Goal: Task Accomplishment & Management: Complete application form

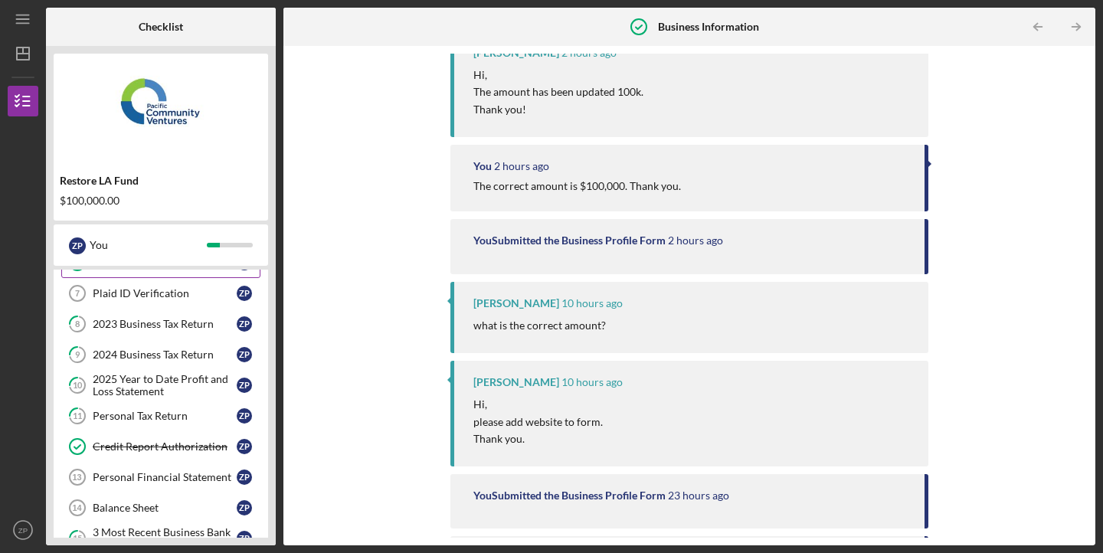
scroll to position [290, 0]
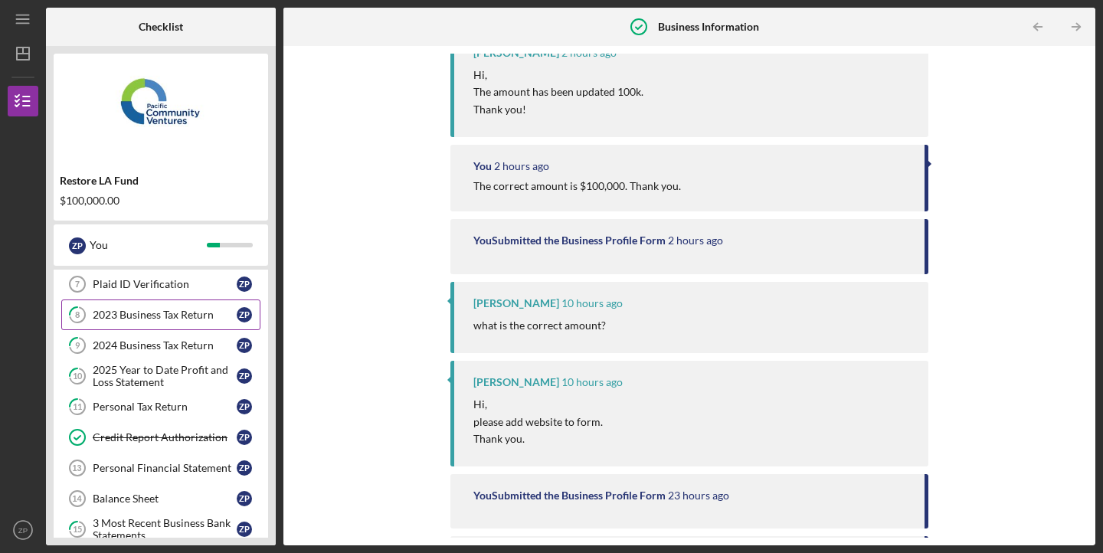
click at [152, 329] on link "8 2023 Business Tax Return Z P" at bounding box center [160, 315] width 199 height 31
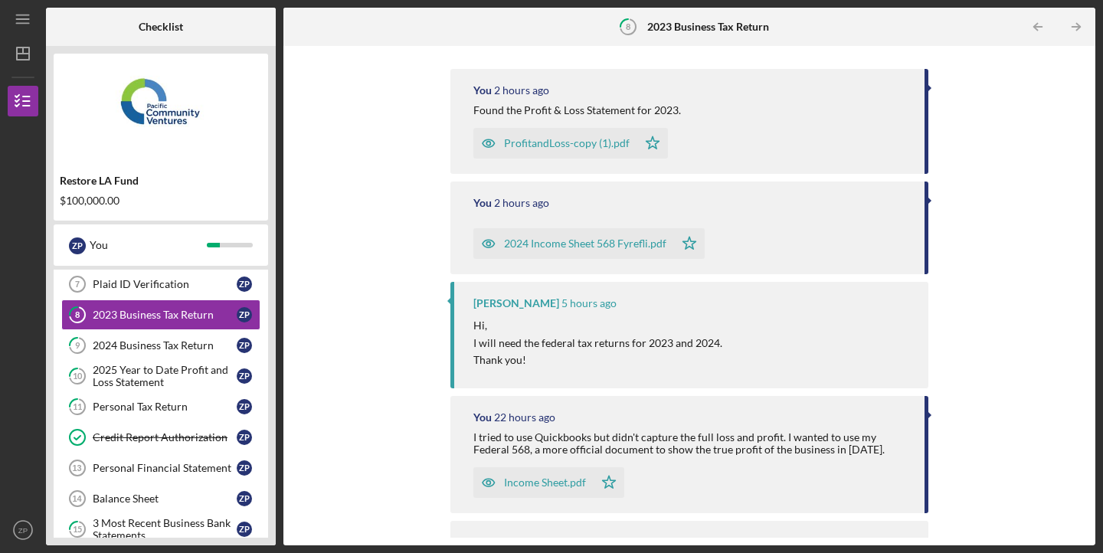
scroll to position [225, 0]
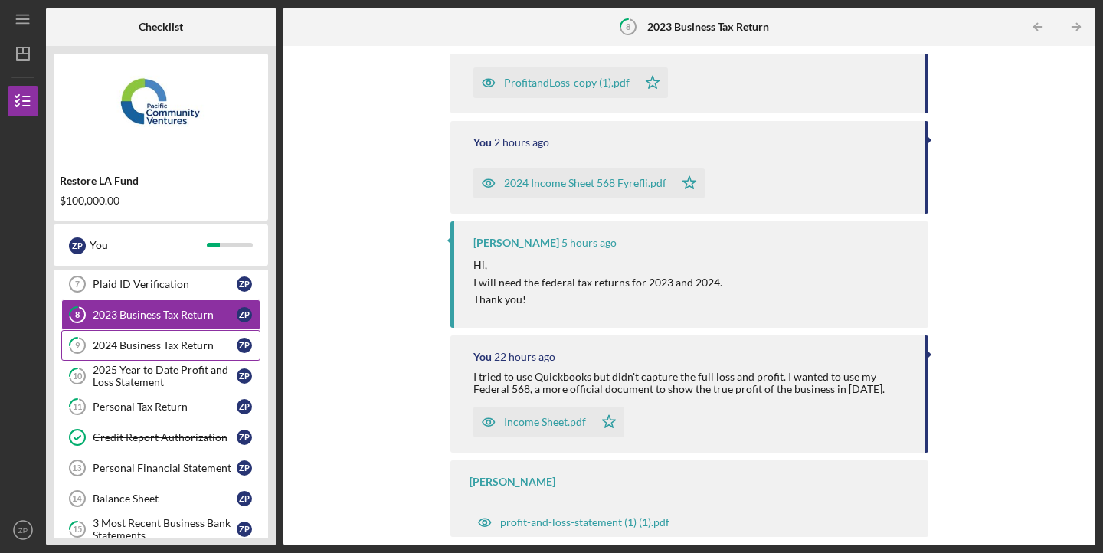
click at [192, 354] on link "9 2024 Business Tax Return Z P" at bounding box center [160, 345] width 199 height 31
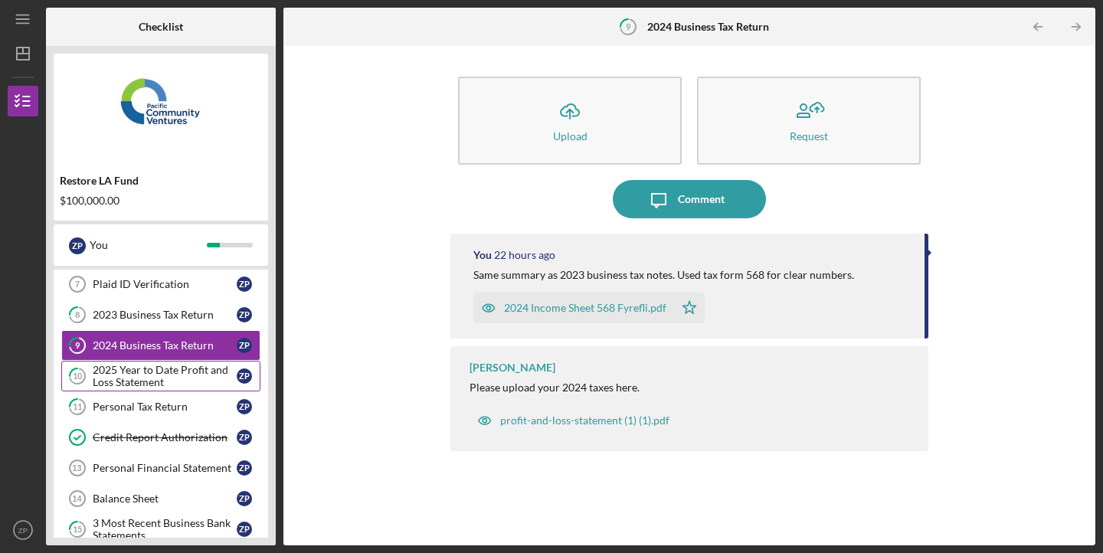
click at [185, 388] on div "2025 Year to Date Profit and Loss Statement" at bounding box center [165, 376] width 144 height 25
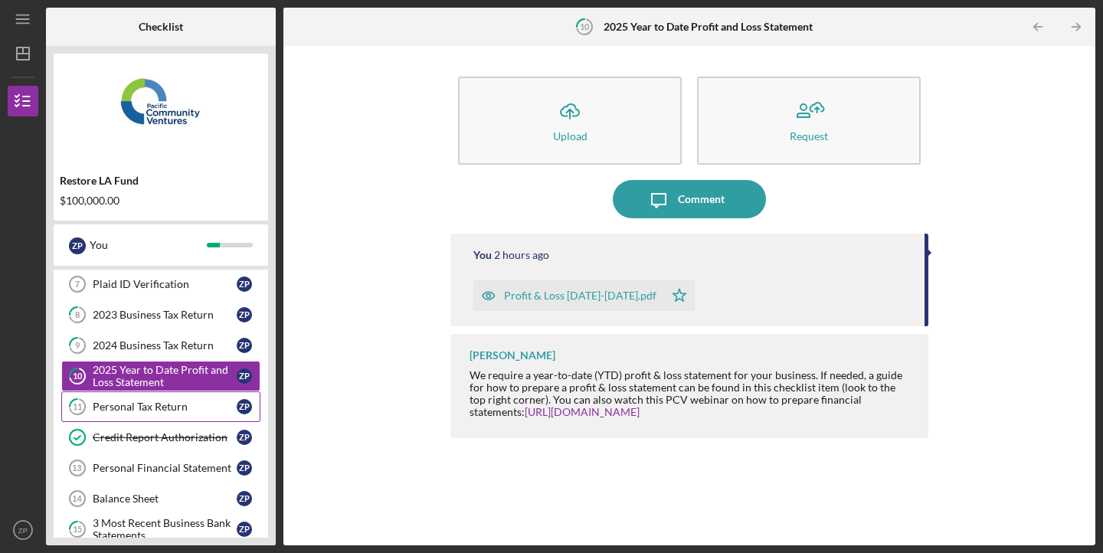
click at [176, 405] on div "Personal Tax Return" at bounding box center [165, 407] width 144 height 12
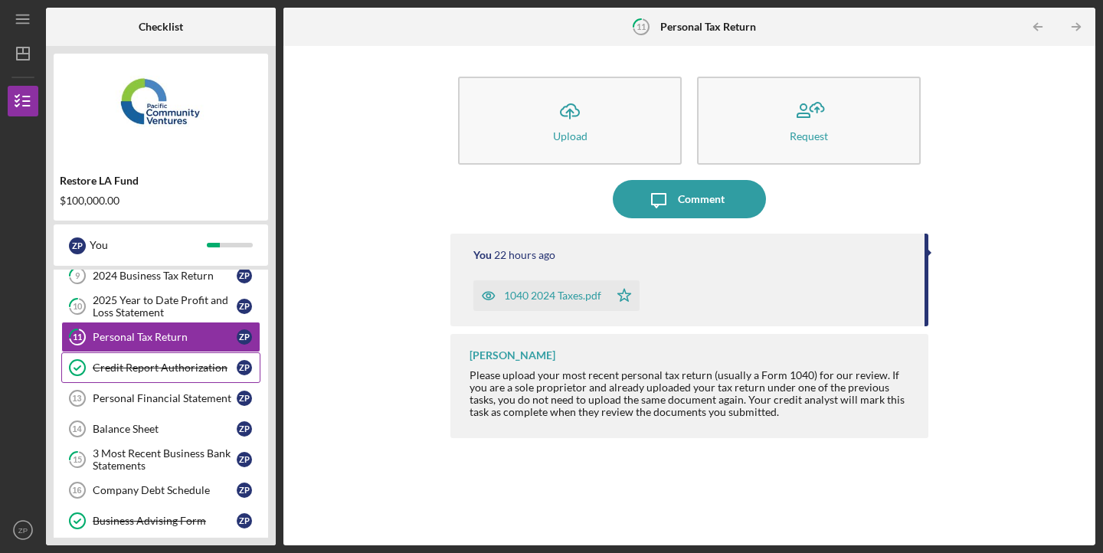
scroll to position [382, 0]
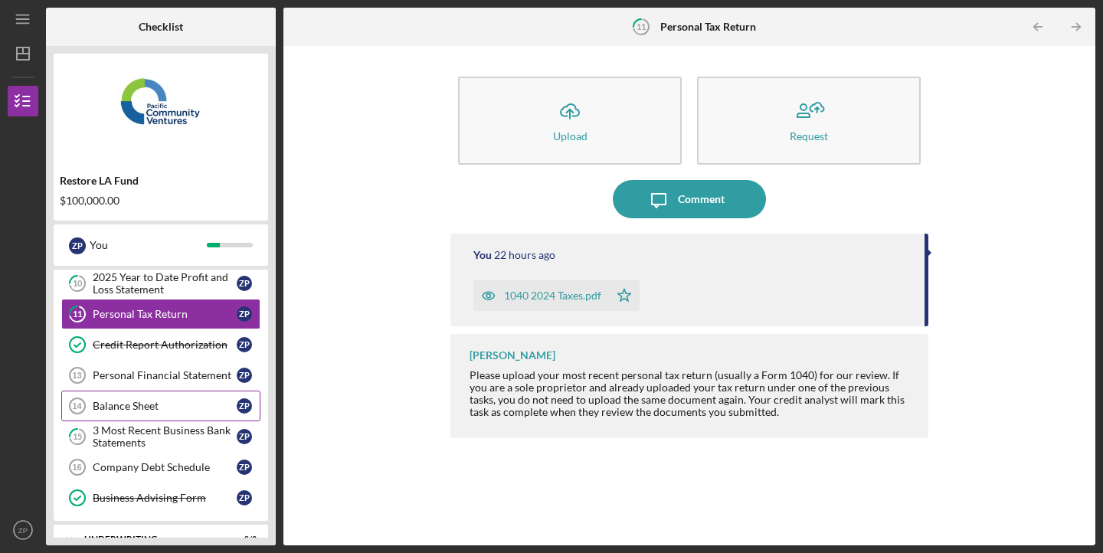
click at [171, 392] on link "Balance Sheet 14 Balance Sheet Z P" at bounding box center [160, 406] width 199 height 31
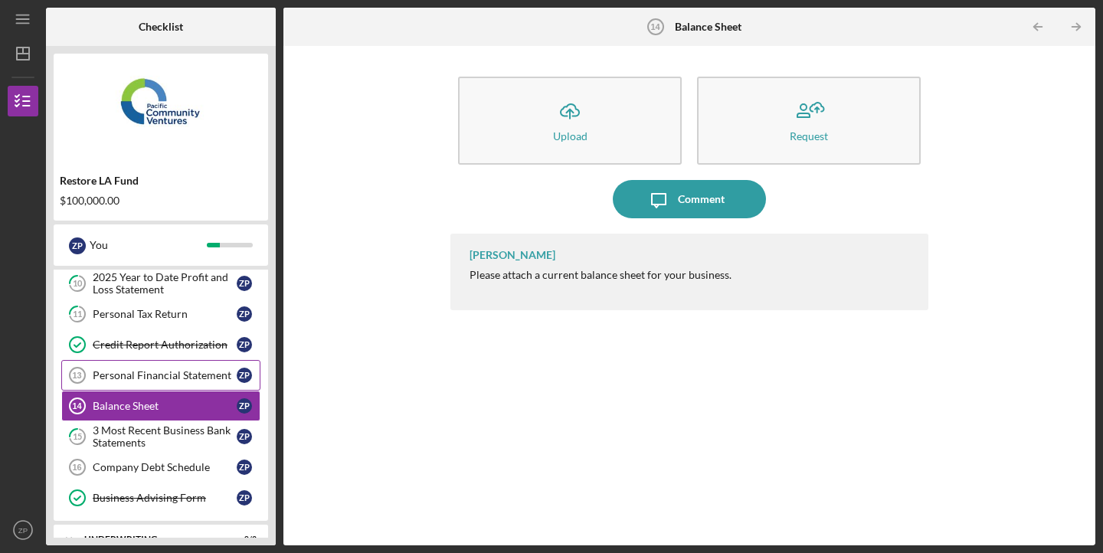
click at [173, 375] on div "Personal Financial Statement" at bounding box center [165, 375] width 144 height 12
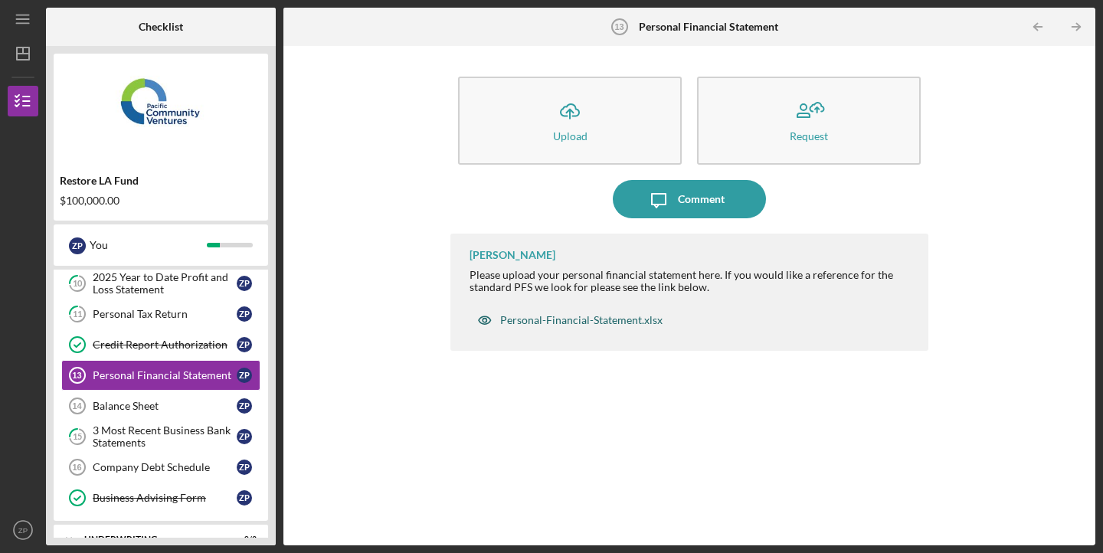
click at [537, 325] on div "Personal-Financial-Statement.xlsx" at bounding box center [581, 320] width 162 height 12
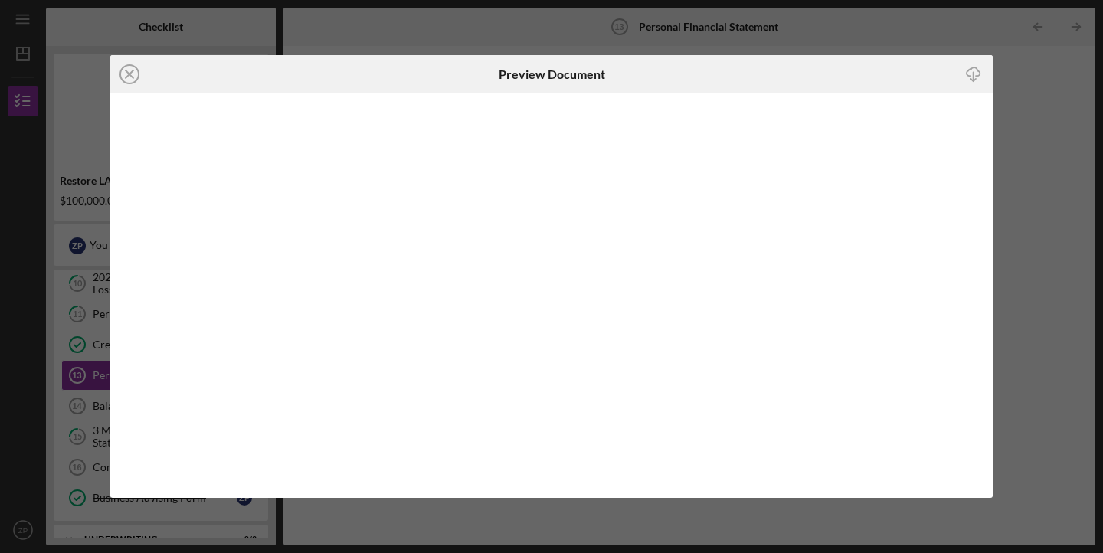
click at [971, 74] on icon "Icon/Download" at bounding box center [974, 74] width 34 height 34
click at [129, 73] on line at bounding box center [130, 74] width 8 height 8
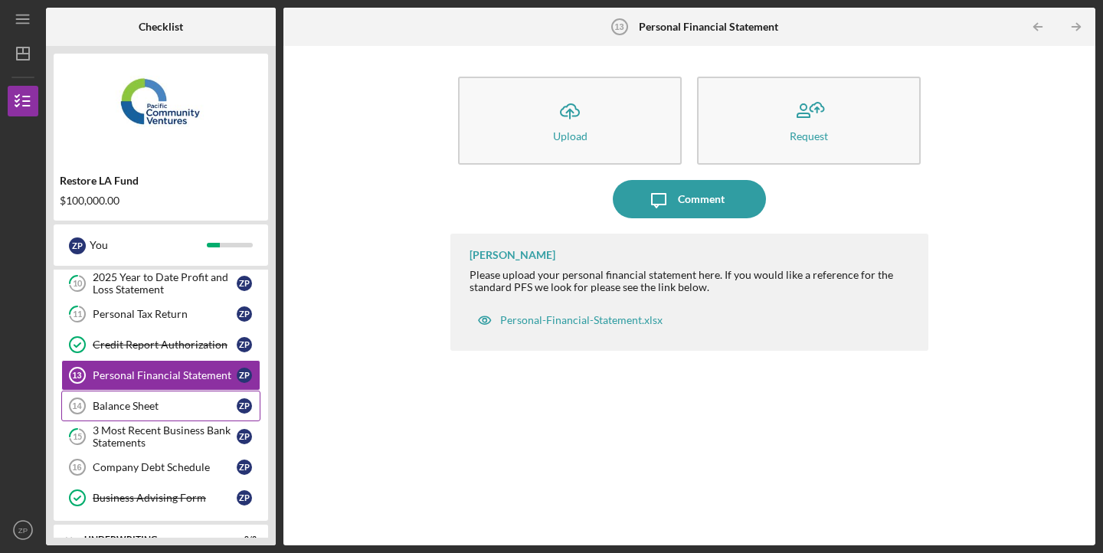
click at [164, 402] on div "Balance Sheet" at bounding box center [165, 406] width 144 height 12
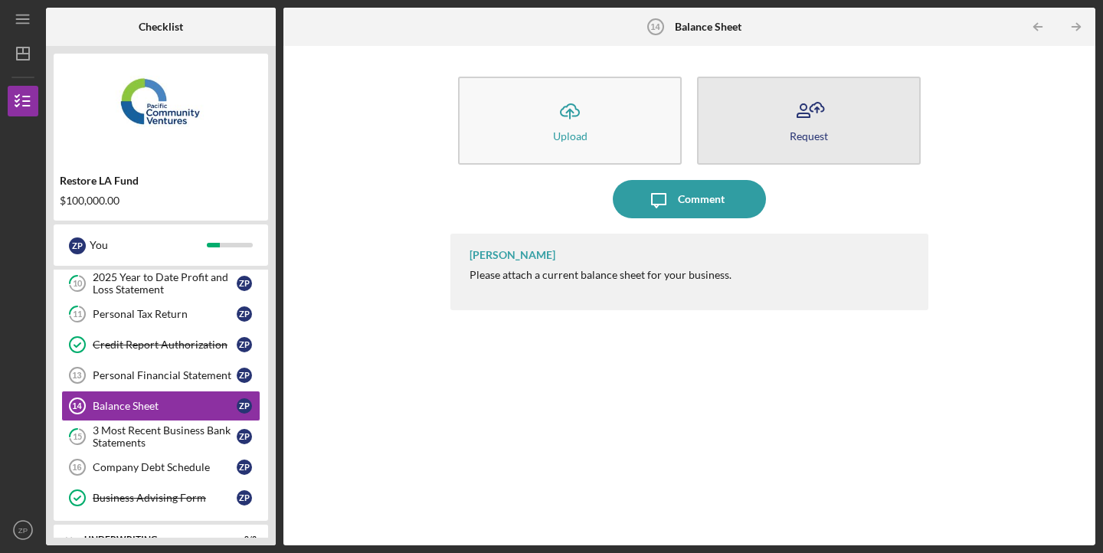
click at [799, 125] on icon "button" at bounding box center [809, 111] width 38 height 38
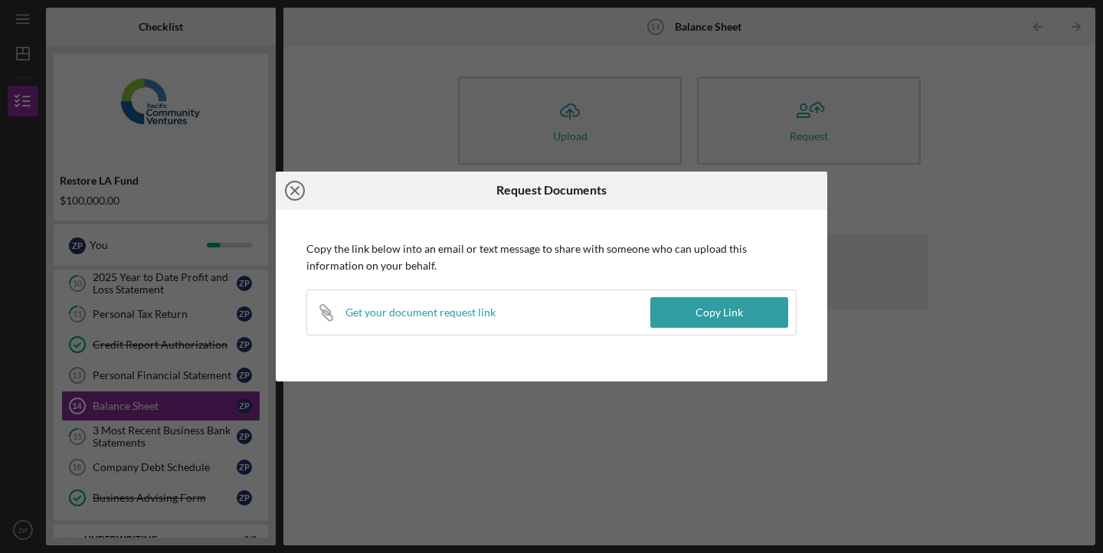
click at [297, 194] on icon "Icon/Close" at bounding box center [295, 191] width 38 height 38
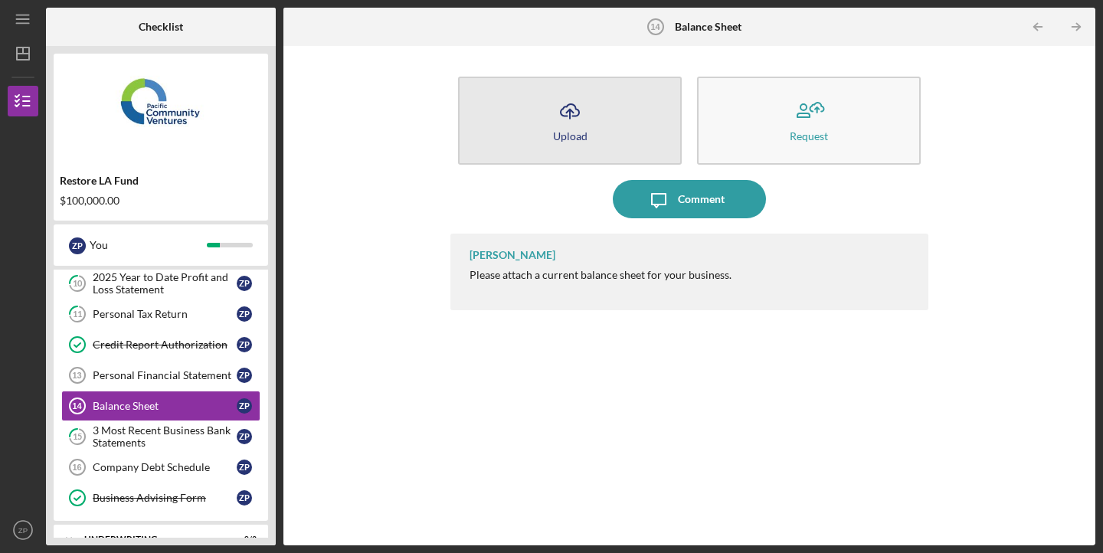
click at [559, 133] on div "Upload" at bounding box center [570, 135] width 34 height 11
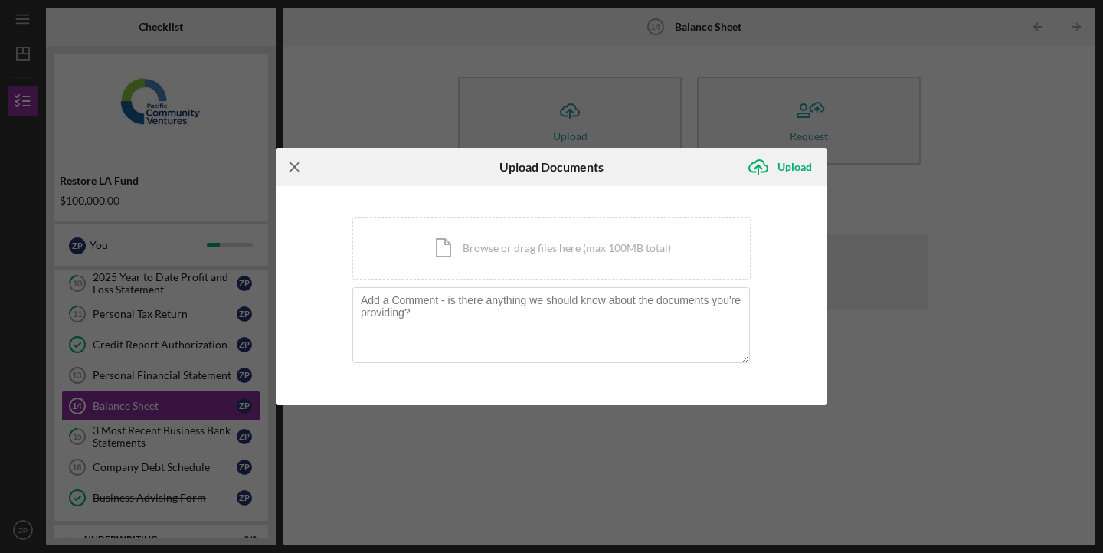
click at [294, 167] on line at bounding box center [295, 167] width 10 height 10
